Goal: Transaction & Acquisition: Book appointment/travel/reservation

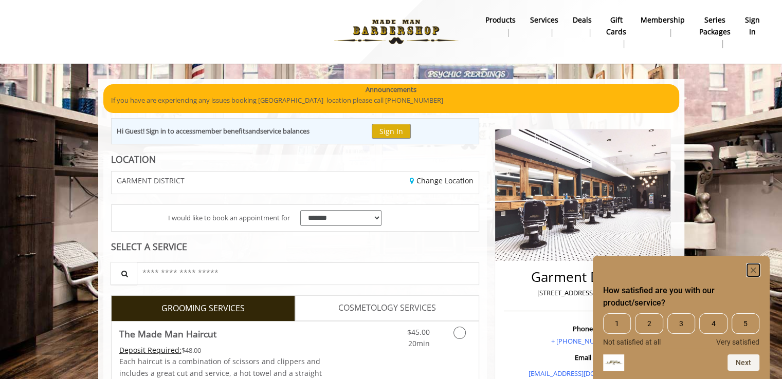
click at [757, 269] on rect "Hide survey" at bounding box center [753, 270] width 12 height 12
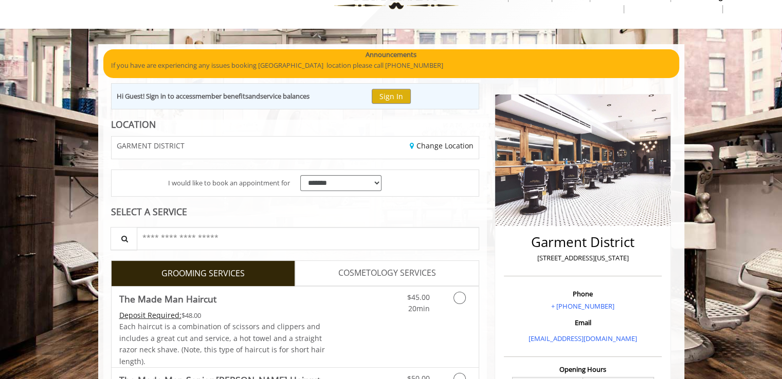
scroll to position [51, 0]
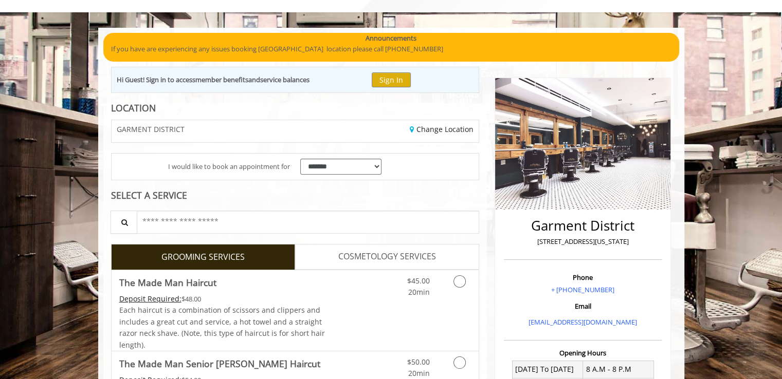
click at [313, 191] on div "SELECT A SERVICE" at bounding box center [295, 196] width 369 height 10
click at [318, 167] on select "**********" at bounding box center [341, 167] width 82 height 16
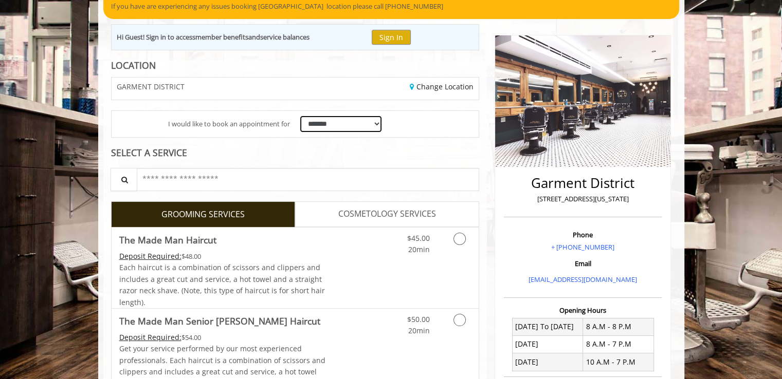
scroll to position [154, 0]
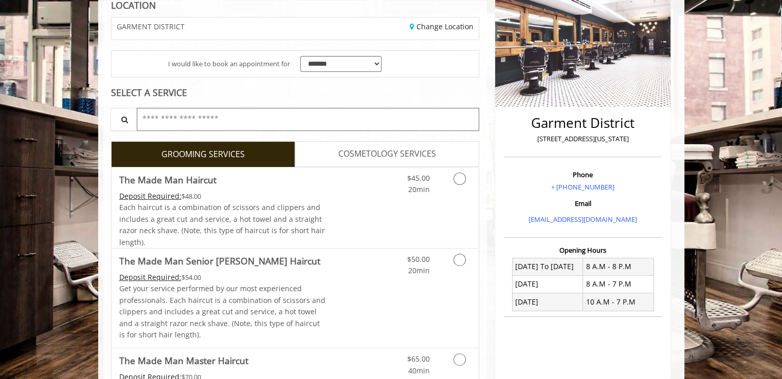
click at [193, 118] on input "text" at bounding box center [308, 119] width 343 height 23
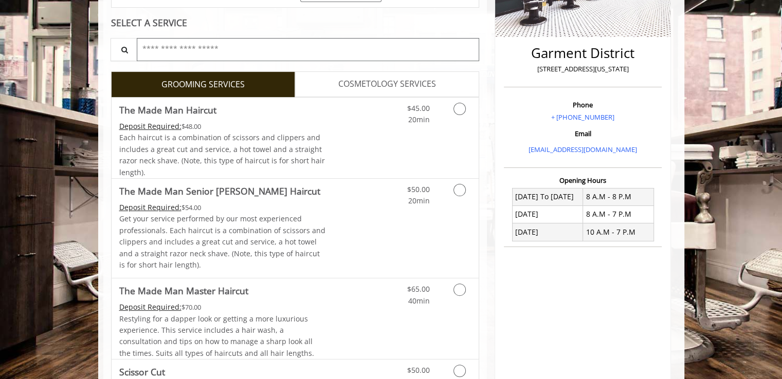
scroll to position [257, 0]
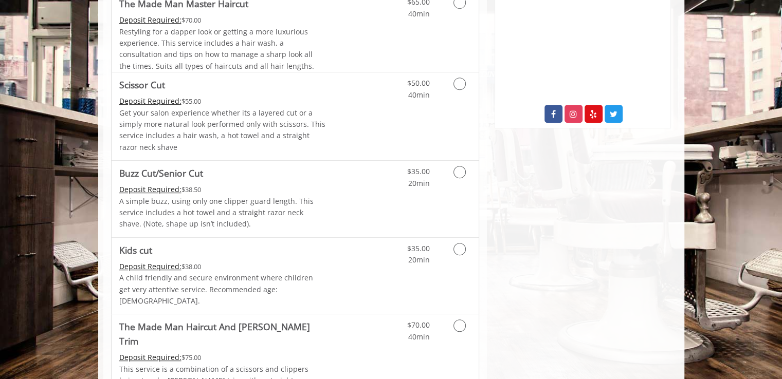
scroll to position [514, 0]
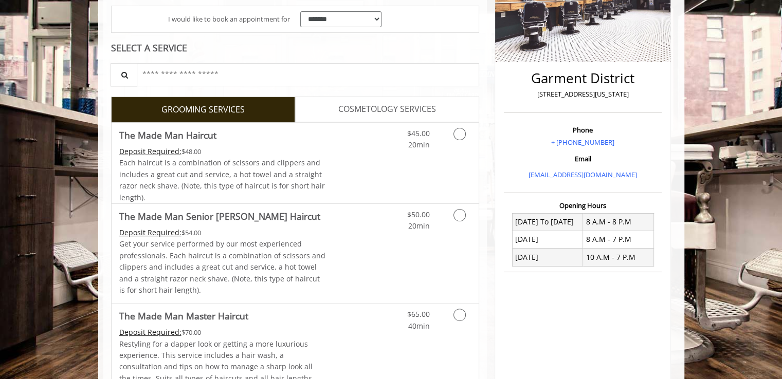
scroll to position [181, 0]
